Goal: Transaction & Acquisition: Purchase product/service

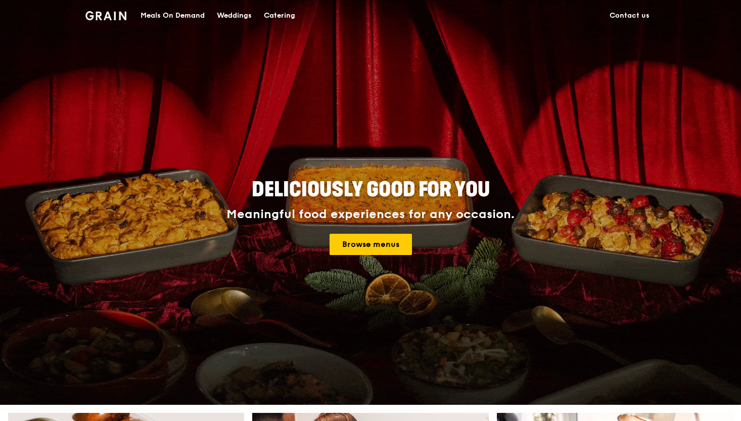
click at [169, 10] on div "Meals On Demand" at bounding box center [173, 16] width 64 height 30
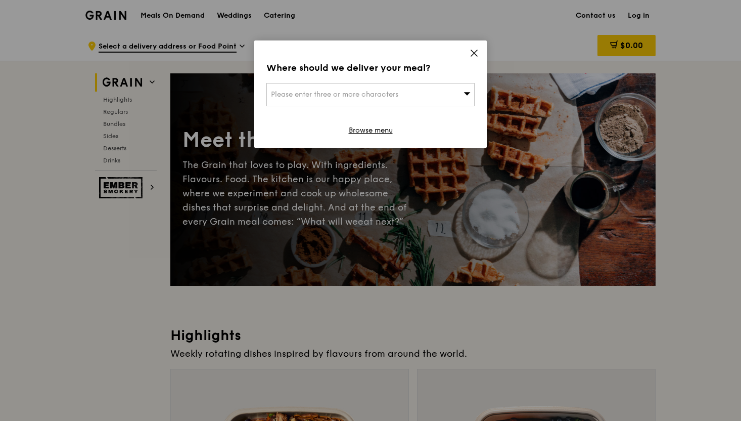
click at [469, 56] on div "Where should we deliver your meal? Please enter three or more characters Browse…" at bounding box center [370, 93] width 233 height 107
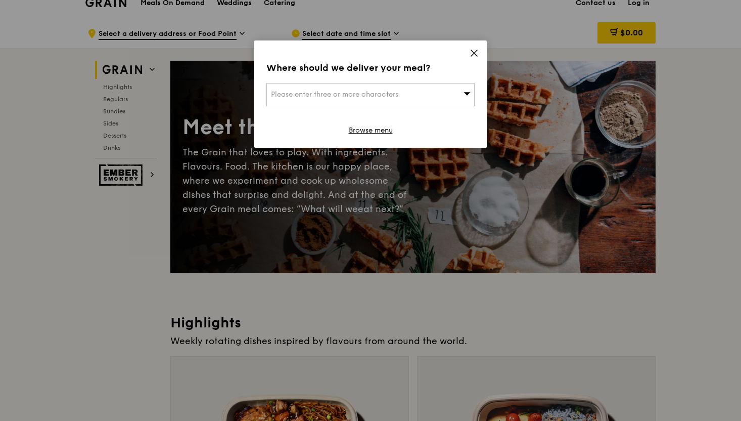
scroll to position [18, 0]
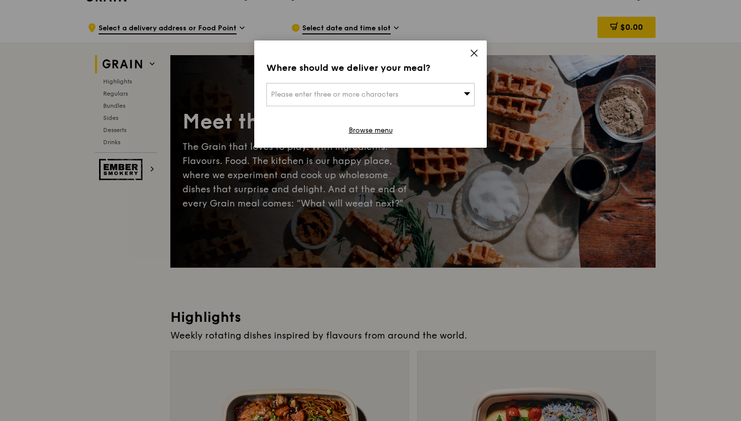
click at [479, 52] on div "Where should we deliver your meal? Please enter three or more characters Browse…" at bounding box center [370, 93] width 233 height 107
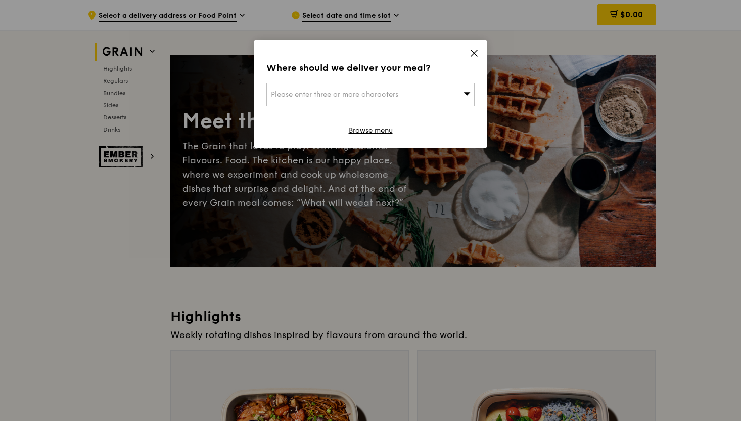
scroll to position [225, 0]
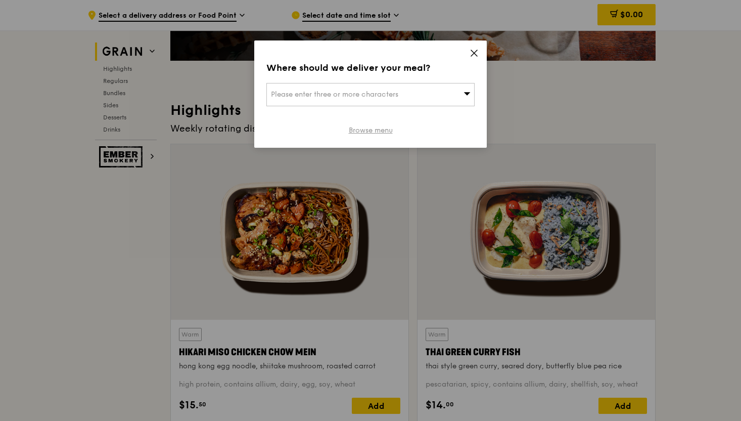
click at [387, 126] on link "Browse menu" at bounding box center [371, 130] width 44 height 10
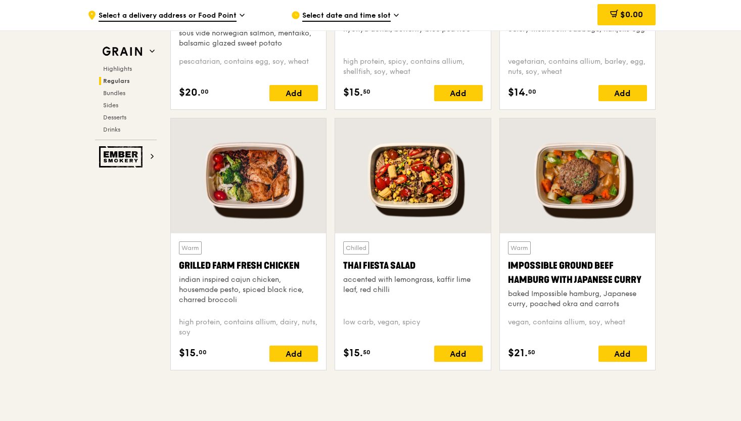
scroll to position [1070, 0]
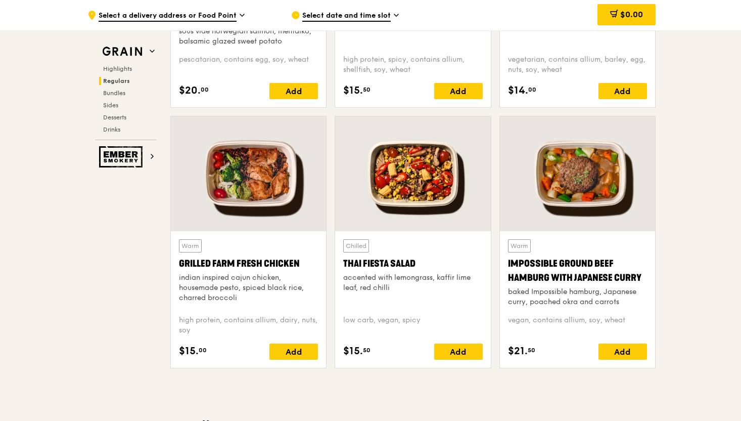
click at [275, 281] on div "indian inspired cajun chicken, housemade pesto, spiced black rice, charred broc…" at bounding box center [248, 288] width 139 height 30
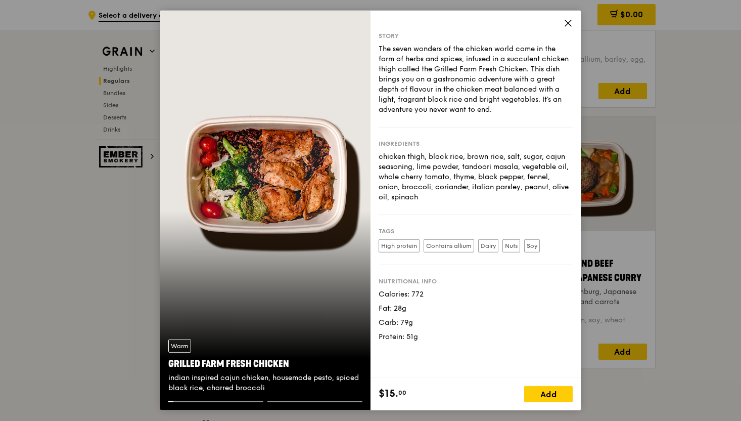
click at [567, 21] on icon at bounding box center [568, 23] width 9 height 9
